Goal: Information Seeking & Learning: Learn about a topic

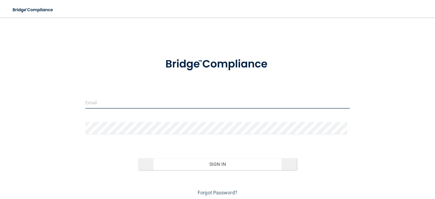
type input "[PERSON_NAME][EMAIL_ADDRESS][DOMAIN_NAME]"
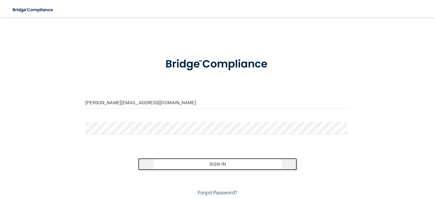
click at [214, 163] on button "Sign In" at bounding box center [217, 164] width 159 height 12
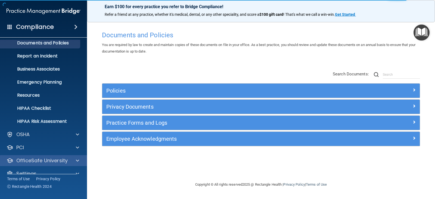
scroll to position [27, 0]
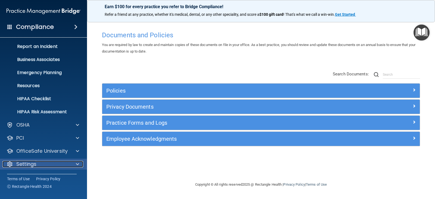
click at [75, 162] on div at bounding box center [77, 164] width 14 height 7
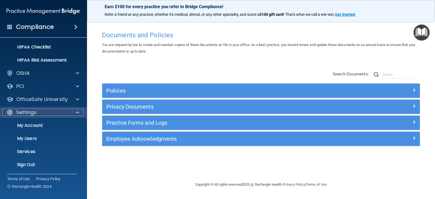
scroll to position [79, 0]
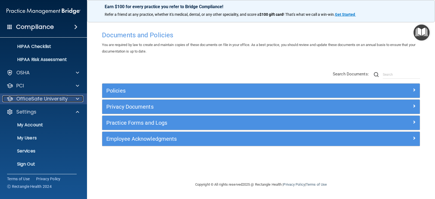
click at [76, 98] on div at bounding box center [77, 98] width 14 height 7
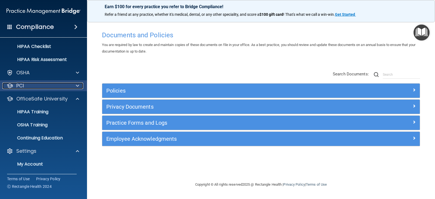
click at [77, 85] on span at bounding box center [77, 85] width 3 height 7
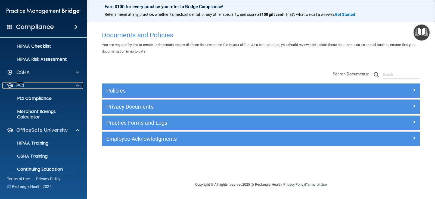
scroll to position [52, 0]
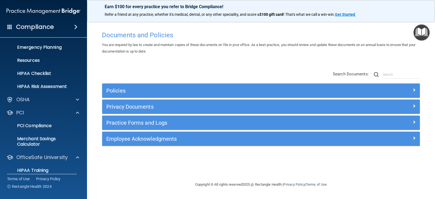
click at [47, 26] on h4 "Compliance" at bounding box center [35, 27] width 38 height 8
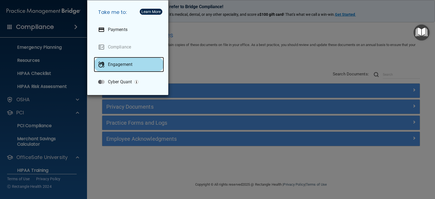
click at [119, 67] on div "Engagement" at bounding box center [129, 64] width 70 height 15
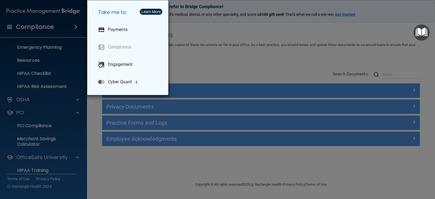
click at [155, 12] on div "Learn More" at bounding box center [150, 12] width 19 height 4
click at [209, 34] on div "Take me to: Payments Compliance Engagement Cyber Quant" at bounding box center [217, 99] width 435 height 199
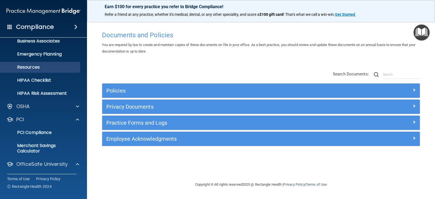
scroll to position [149, 0]
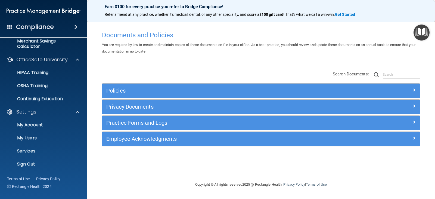
click at [422, 33] on img "Open Resource Center" at bounding box center [421, 32] width 16 height 16
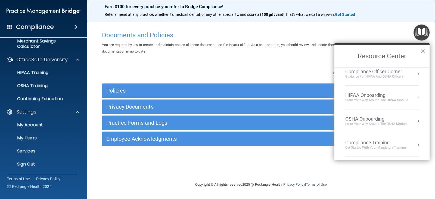
scroll to position [0, 0]
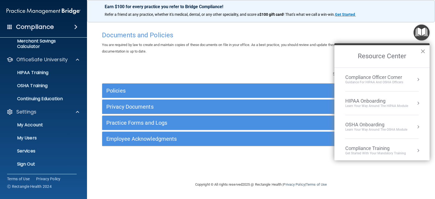
click at [423, 52] on button "×" at bounding box center [422, 51] width 5 height 9
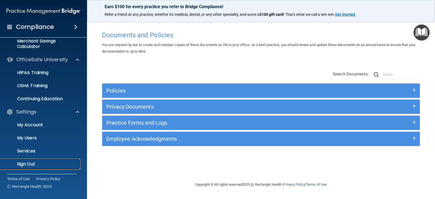
click at [25, 164] on p "Sign Out" at bounding box center [41, 163] width 74 height 5
